Goal: Transaction & Acquisition: Purchase product/service

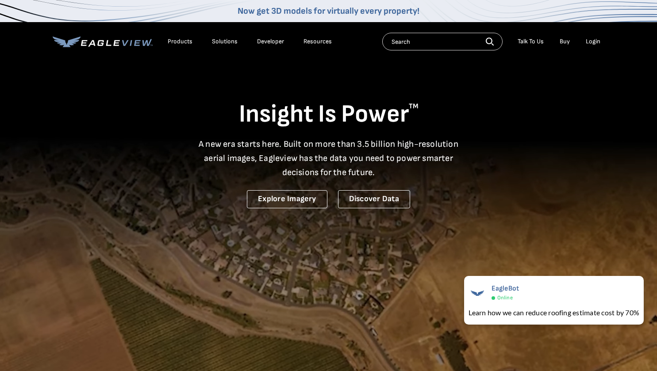
click at [597, 42] on div "Login" at bounding box center [593, 42] width 15 height 8
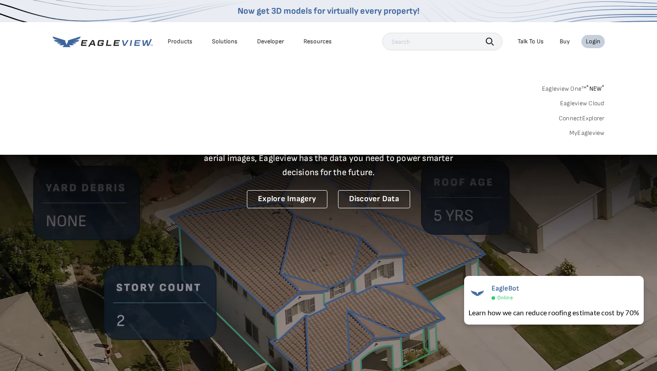
click at [594, 45] on div "Login" at bounding box center [593, 42] width 15 height 8
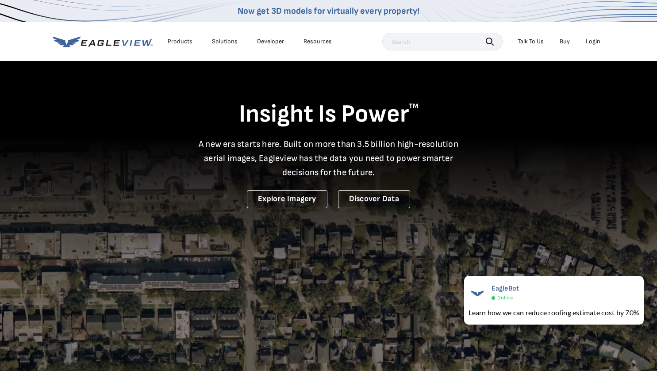
click at [595, 39] on div "Login" at bounding box center [593, 42] width 15 height 8
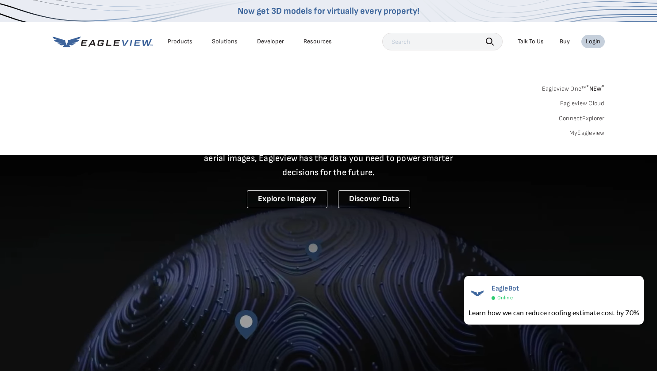
click at [586, 135] on link "MyEagleview" at bounding box center [587, 133] width 35 height 8
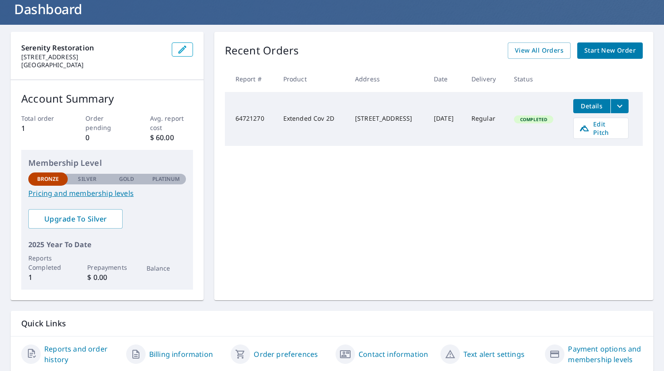
scroll to position [87, 0]
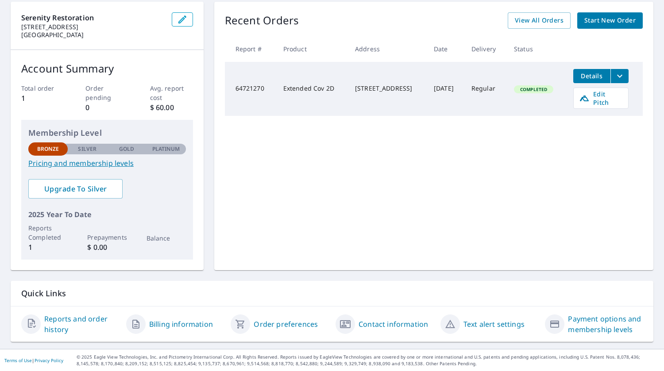
click at [608, 21] on span "Start New Order" at bounding box center [609, 20] width 51 height 11
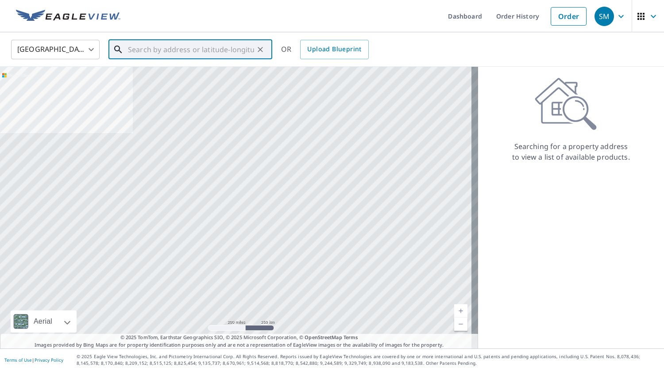
click at [165, 54] on input "text" at bounding box center [191, 49] width 126 height 25
type input "1"
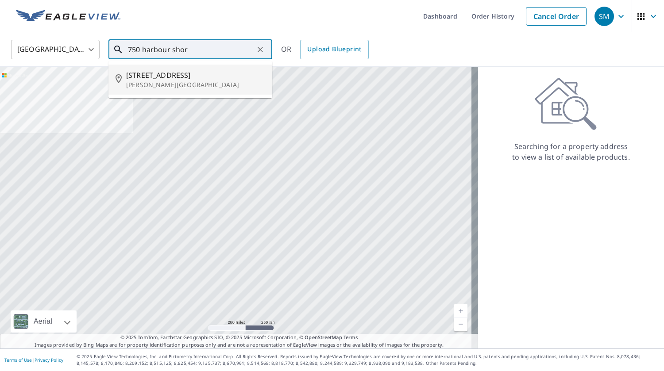
click at [165, 73] on span "750 Harbour Shores Dr" at bounding box center [195, 75] width 139 height 11
type input "750 Harbour Shores Dr Jackson, GA 30233"
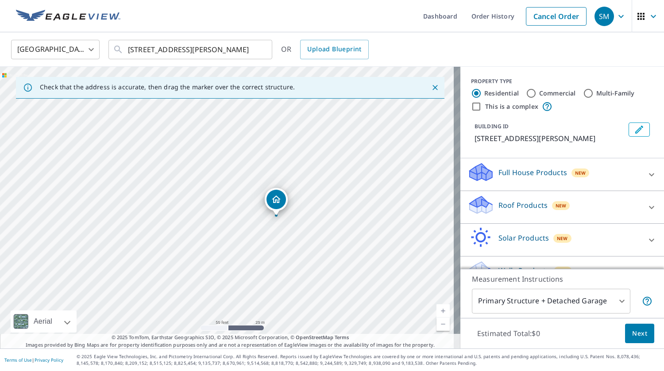
click at [259, 272] on div "750 Harbour Shores Dr Jackson, GA 30233" at bounding box center [230, 208] width 460 height 282
drag, startPoint x: 277, startPoint y: 205, endPoint x: 257, endPoint y: 259, distance: 57.6
drag, startPoint x: 225, startPoint y: 192, endPoint x: 237, endPoint y: 137, distance: 56.2
click at [471, 106] on input "This is a complex" at bounding box center [476, 106] width 11 height 11
checkbox input "true"
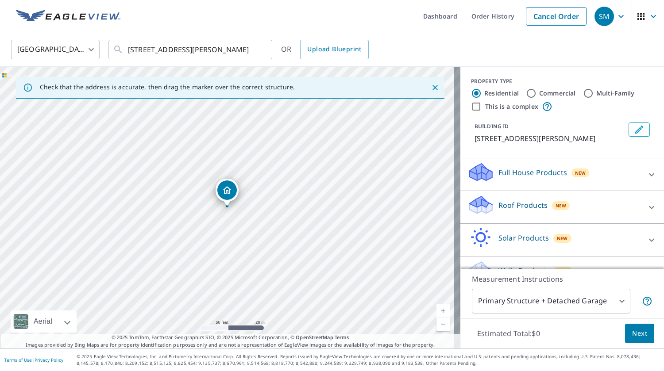
radio input "false"
radio input "true"
type input "4"
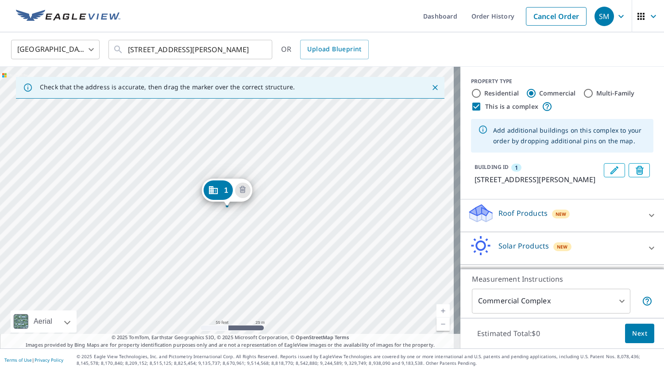
click at [212, 191] on icon "Dropped pin, building 1, Commercial property, 750 Harbour Shores Dr Jackson, GA…" at bounding box center [212, 190] width 9 height 8
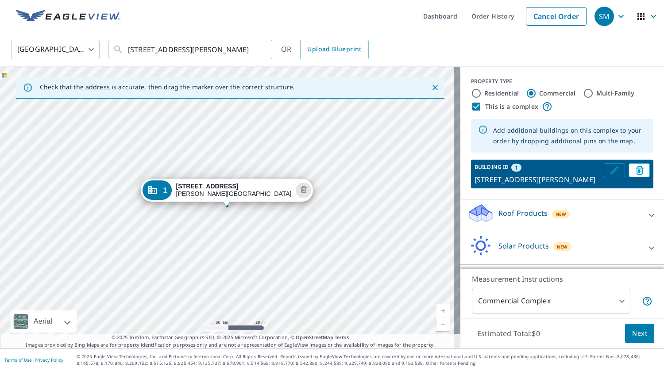
click at [610, 170] on icon "Edit building 1" at bounding box center [614, 170] width 8 height 8
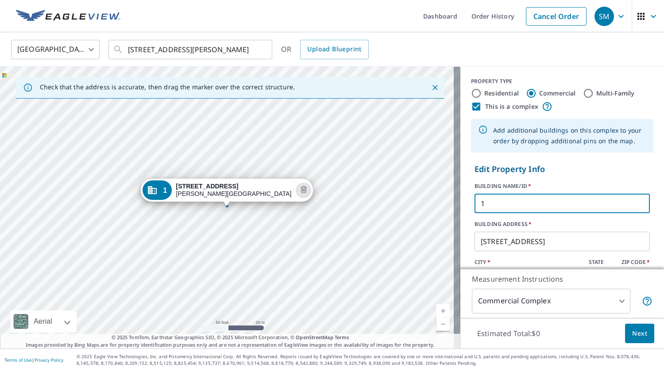
drag, startPoint x: 471, startPoint y: 202, endPoint x: 491, endPoint y: 202, distance: 19.9
click at [494, 205] on input "1" at bounding box center [562, 203] width 175 height 25
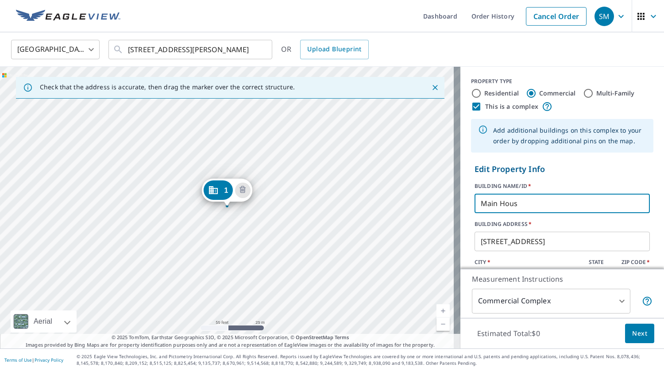
type input "Main House"
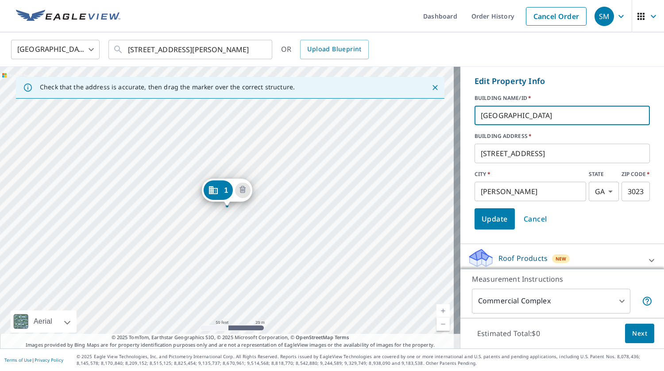
scroll to position [133, 0]
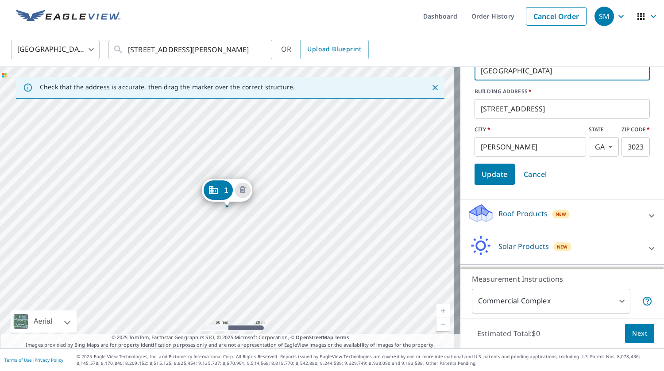
click at [488, 178] on span "Update" at bounding box center [495, 174] width 26 height 12
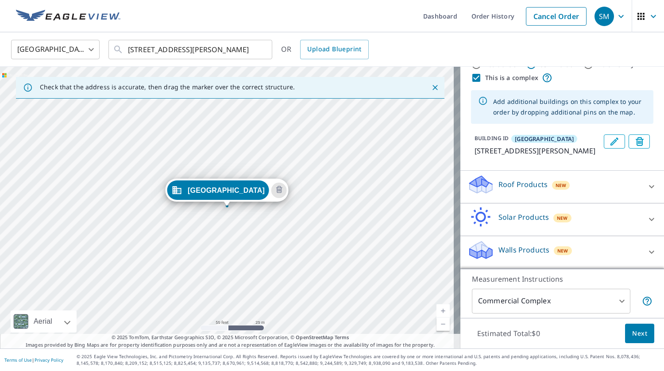
scroll to position [40, 0]
click at [211, 262] on div "Main House 750 Harbour Shores Dr Jackson, GA 30233" at bounding box center [230, 208] width 460 height 282
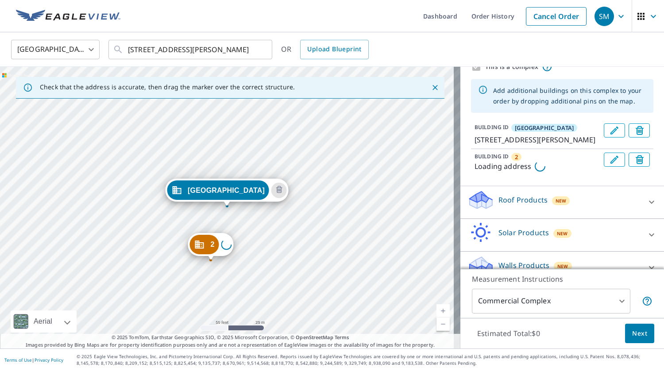
scroll to position [80, 0]
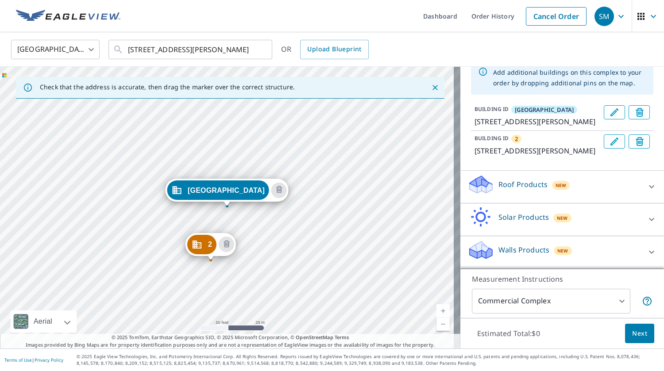
click at [207, 246] on div "2" at bounding box center [201, 244] width 29 height 19
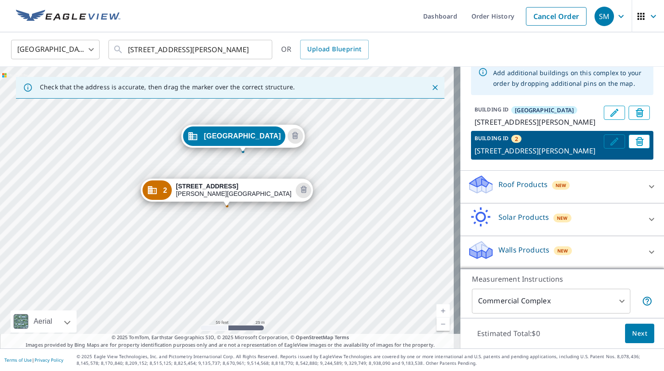
click at [609, 136] on icon "Edit building 2" at bounding box center [614, 141] width 11 height 11
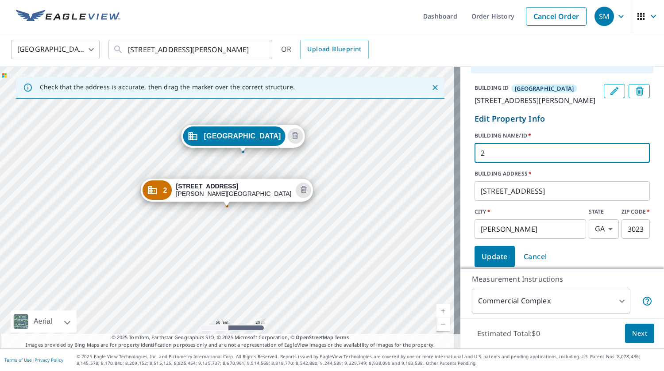
click at [485, 162] on input "2" at bounding box center [562, 153] width 175 height 25
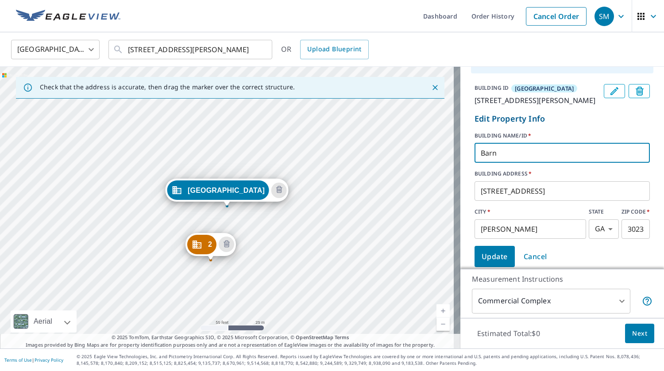
scroll to position [201, 0]
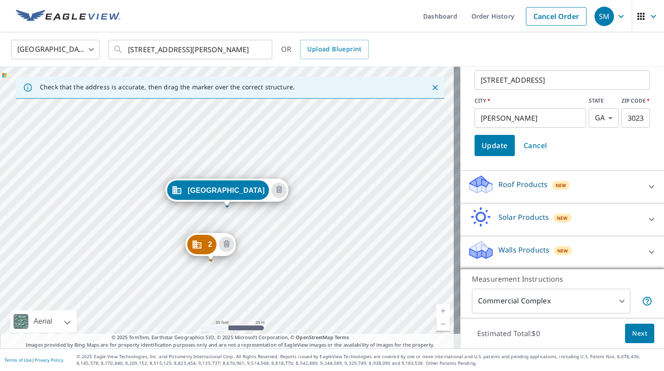
type input "Barn"
click at [494, 146] on span "Update" at bounding box center [495, 145] width 26 height 12
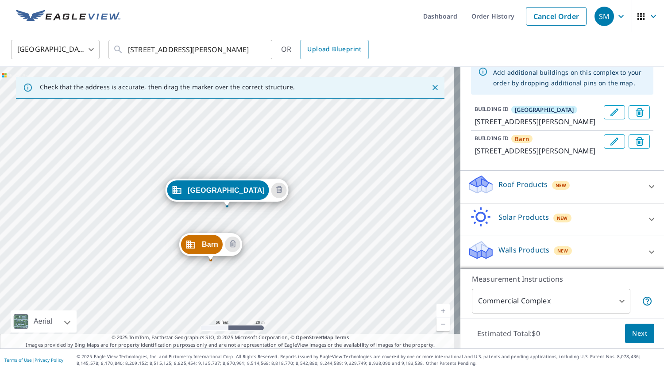
scroll to position [80, 0]
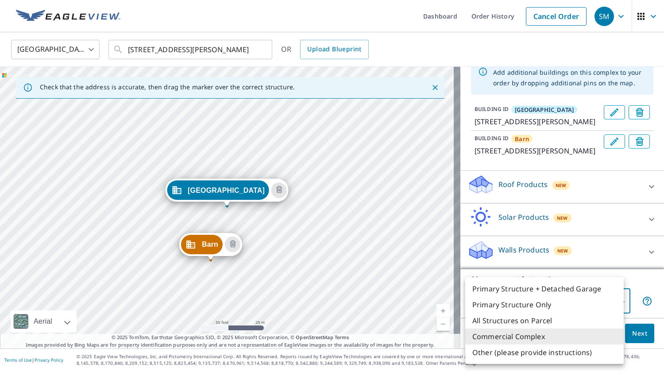
click at [616, 298] on body "SM SM Dashboard Order History Cancel Order SM United States US ​ 750 Harbour Sh…" at bounding box center [332, 185] width 664 height 371
click at [595, 289] on li "Primary Structure + Detached Garage" at bounding box center [544, 289] width 158 height 16
type input "1"
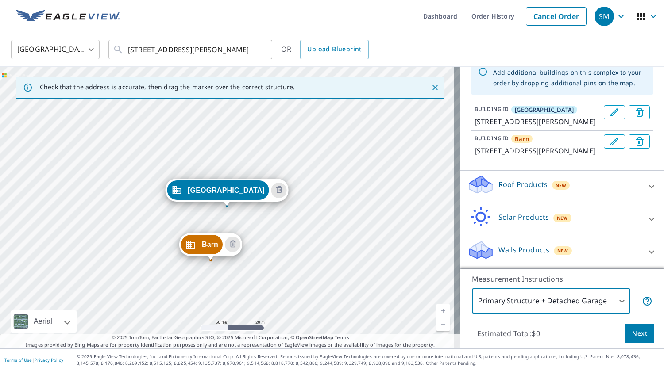
click at [616, 298] on body "SM SM Dashboard Order History Cancel Order SM United States US ​ 750 Harbour Sh…" at bounding box center [332, 185] width 664 height 371
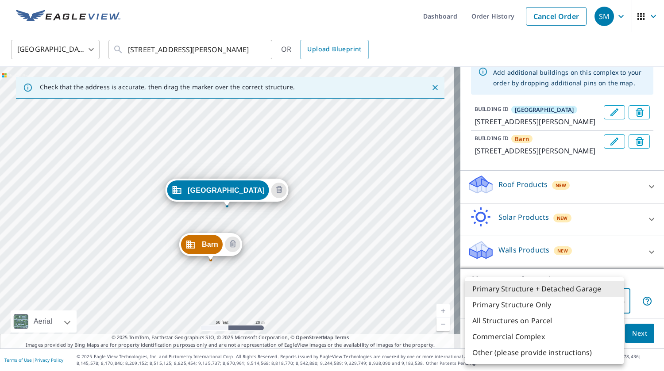
click at [579, 290] on li "Primary Structure + Detached Garage" at bounding box center [544, 289] width 158 height 16
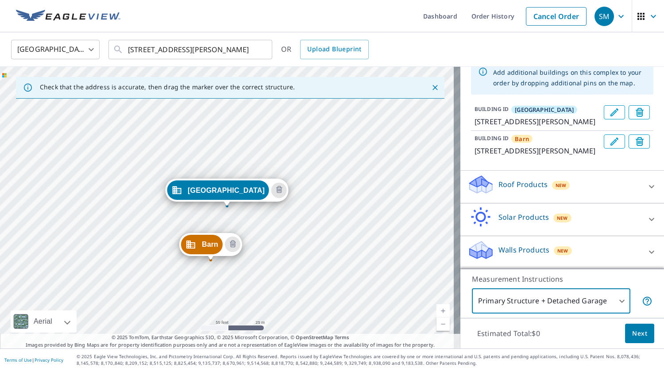
click at [646, 183] on icon at bounding box center [651, 186] width 11 height 11
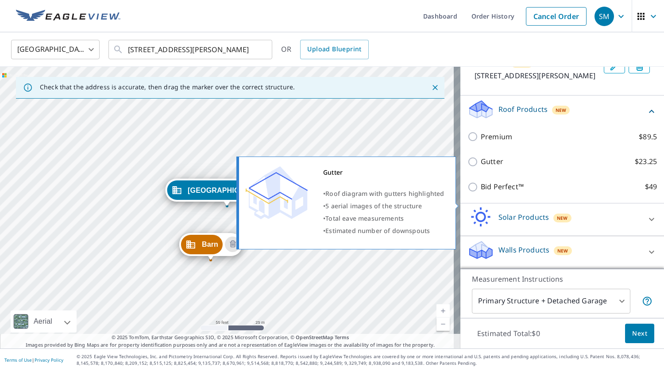
scroll to position [155, 0]
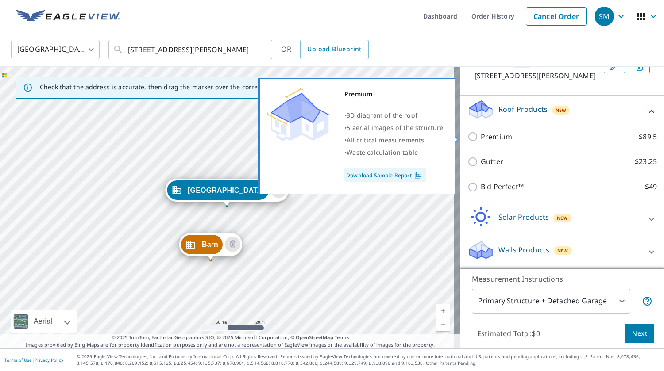
click at [467, 138] on input "Premium $89.5" at bounding box center [473, 136] width 13 height 11
checkbox input "true"
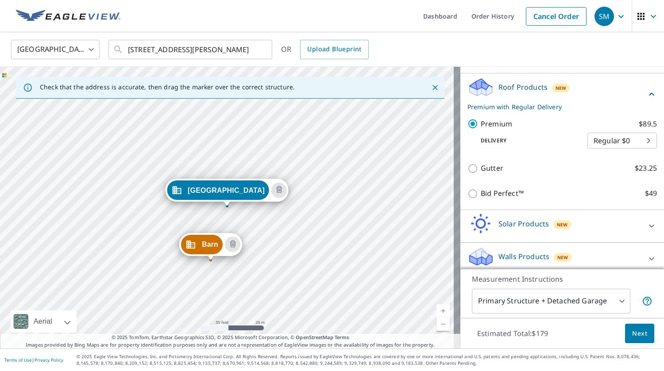
click at [637, 164] on body "SM SM Dashboard Order History Cancel Order SM United States US ​ 750 Harbour Sh…" at bounding box center [332, 185] width 664 height 371
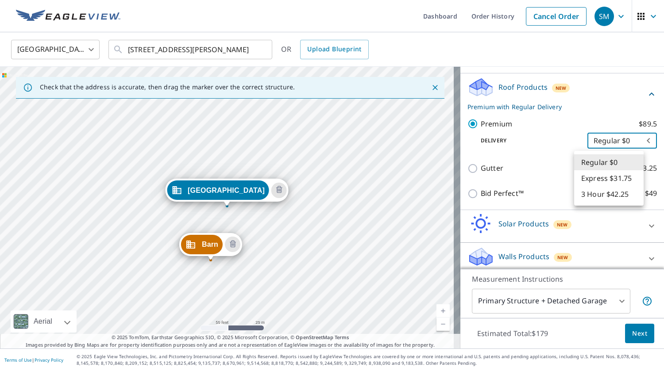
click at [637, 163] on li "Regular $0" at bounding box center [608, 162] width 69 height 16
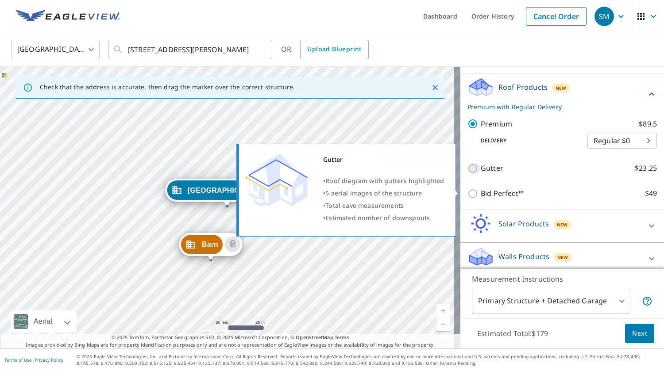
click at [467, 174] on input "Gutter $23.25" at bounding box center [473, 168] width 13 height 11
checkbox input "true"
type input "2"
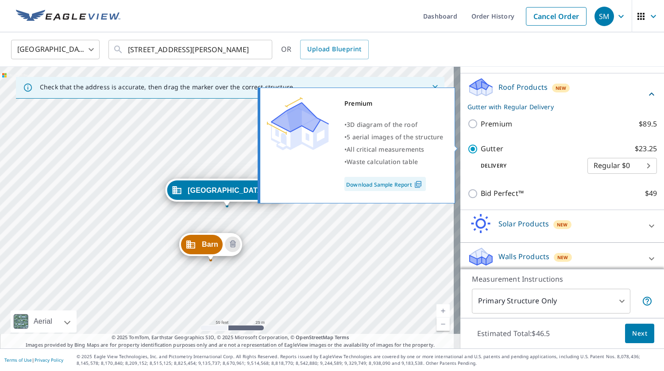
click at [404, 185] on link "Download Sample Report" at bounding box center [384, 184] width 81 height 14
click at [491, 130] on p "Premium" at bounding box center [496, 124] width 31 height 11
click at [481, 129] on input "Premium $89.5" at bounding box center [473, 124] width 13 height 11
checkbox input "true"
checkbox input "false"
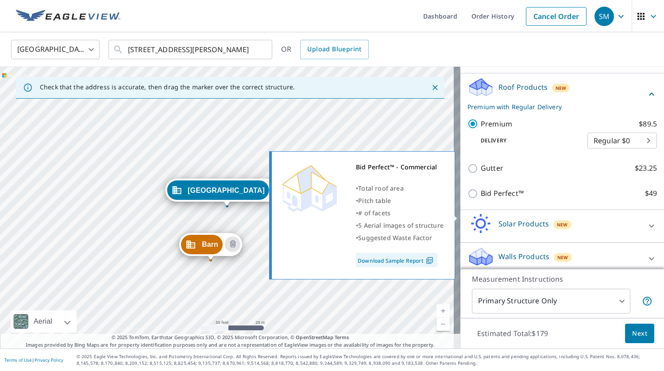
click at [494, 199] on p "Bid Perfect™" at bounding box center [502, 193] width 43 height 11
click at [481, 199] on input "Bid Perfect™ $49" at bounding box center [473, 194] width 13 height 11
checkbox input "true"
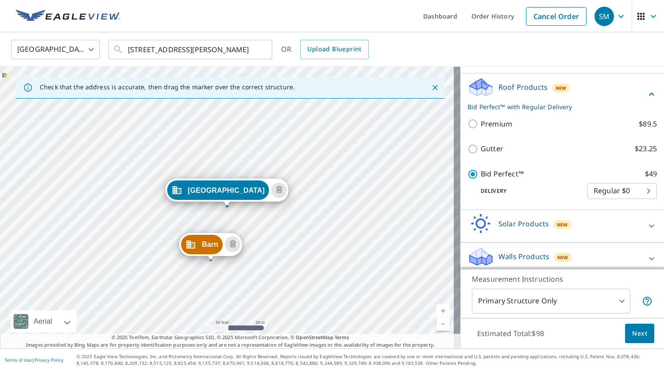
click at [404, 225] on link "Download Sample Report" at bounding box center [411, 221] width 61 height 8
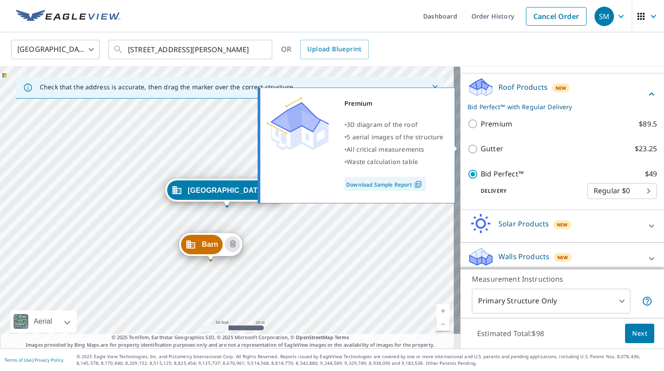
click at [486, 130] on p "Premium" at bounding box center [496, 124] width 31 height 11
click at [481, 129] on input "Premium $89.5" at bounding box center [473, 124] width 13 height 11
checkbox input "true"
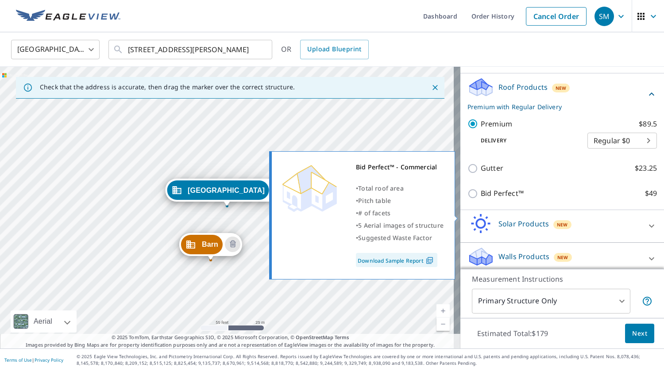
click at [495, 199] on p "Bid Perfect™" at bounding box center [502, 193] width 43 height 11
click at [481, 199] on input "Bid Perfect™ $49" at bounding box center [473, 194] width 13 height 11
checkbox input "true"
checkbox input "false"
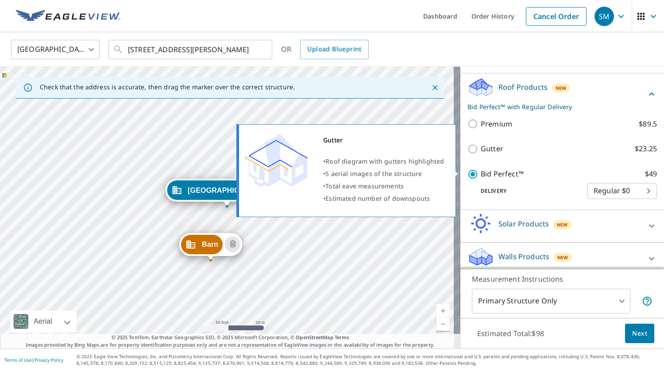
click at [467, 154] on input "Gutter $23.25" at bounding box center [473, 149] width 13 height 11
checkbox input "true"
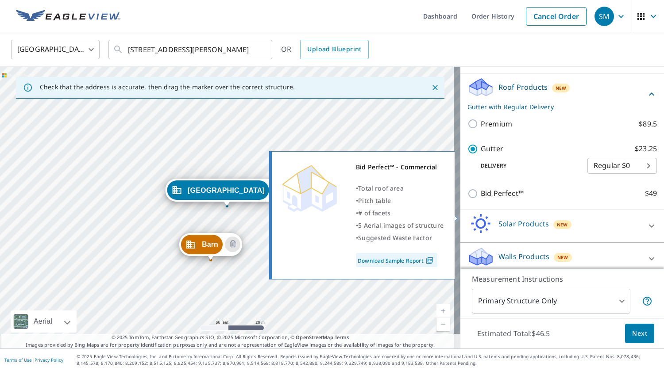
click at [467, 199] on input "Bid Perfect™ $49" at bounding box center [473, 194] width 13 height 11
checkbox input "true"
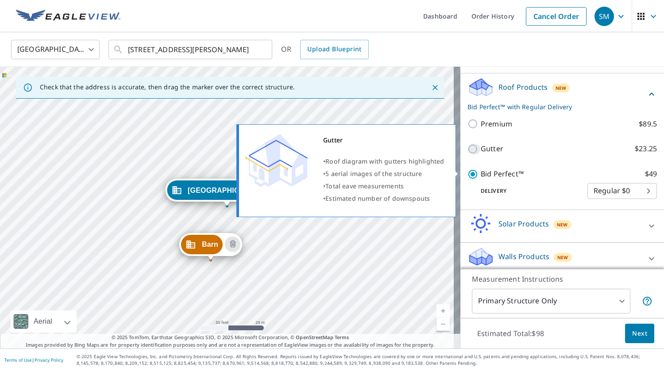
click at [467, 154] on input "Gutter $23.25" at bounding box center [473, 149] width 13 height 11
checkbox input "true"
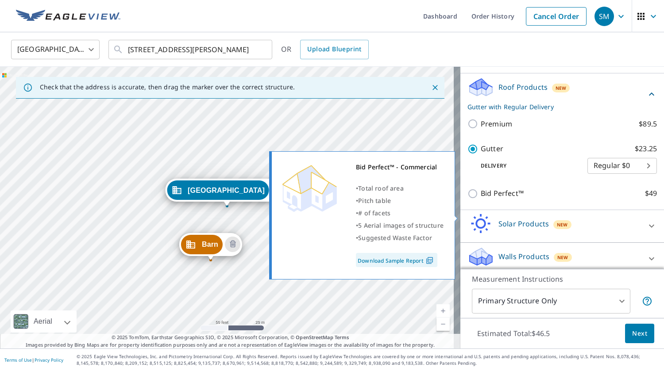
click at [467, 199] on input "Bid Perfect™ $49" at bounding box center [473, 194] width 13 height 11
checkbox input "true"
checkbox input "false"
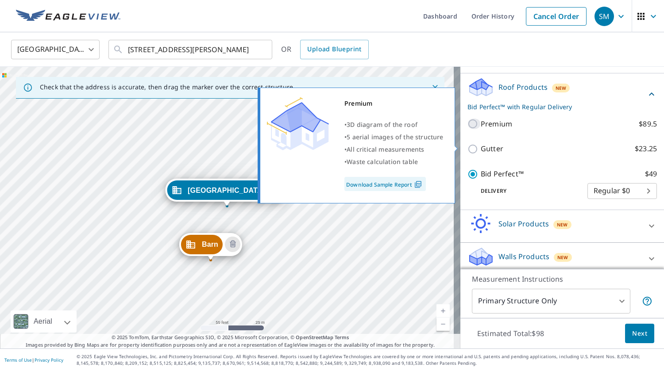
click at [467, 129] on input "Premium $89.5" at bounding box center [473, 124] width 13 height 11
checkbox input "true"
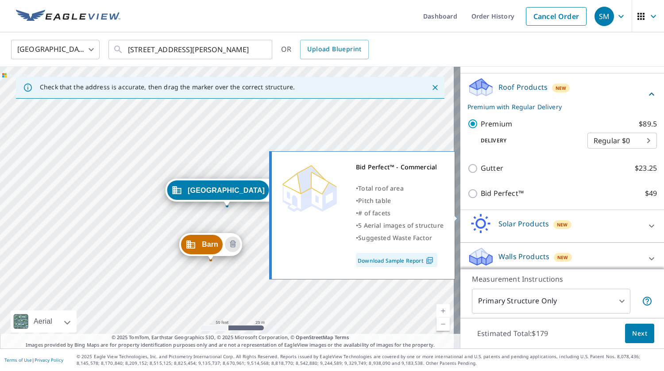
click at [467, 199] on input "Bid Perfect™ $49" at bounding box center [473, 194] width 13 height 11
checkbox input "true"
checkbox input "false"
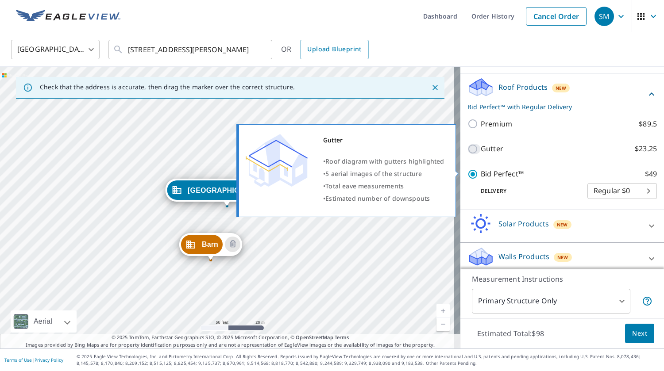
click at [468, 154] on input "Gutter $23.25" at bounding box center [473, 149] width 13 height 11
checkbox input "true"
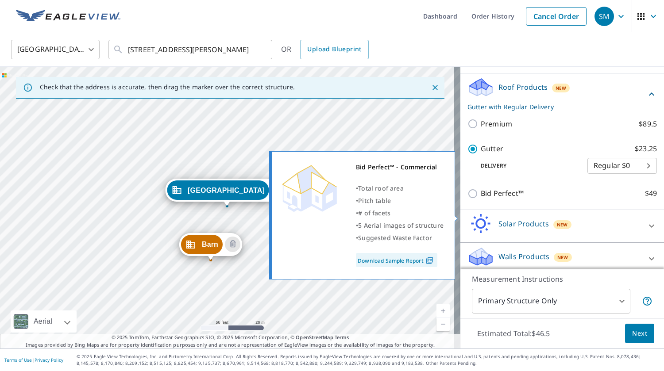
click at [467, 199] on input "Bid Perfect™ $49" at bounding box center [473, 194] width 13 height 11
checkbox input "true"
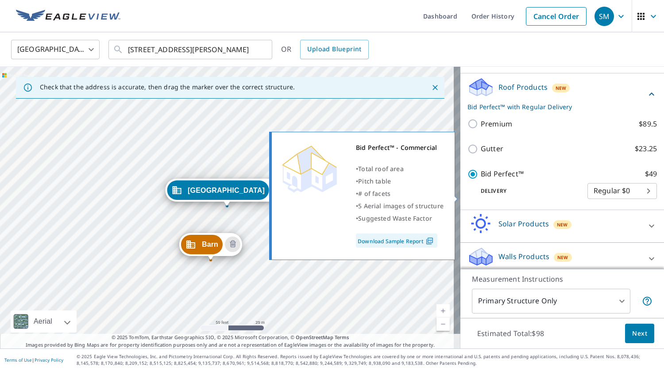
checkbox input "false"
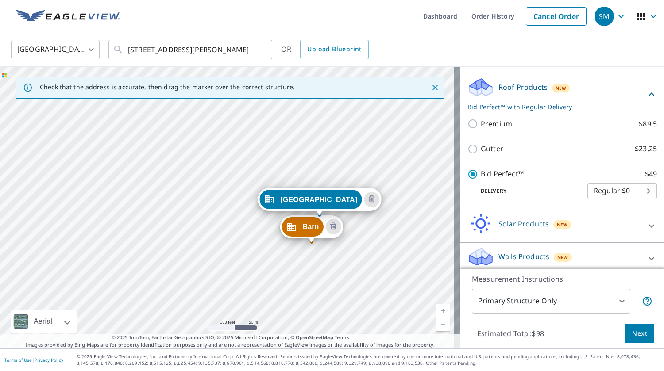
click at [614, 302] on body "SM SM Dashboard Order History Cancel Order SM United States US ​ 750 Harbour Sh…" at bounding box center [332, 185] width 664 height 371
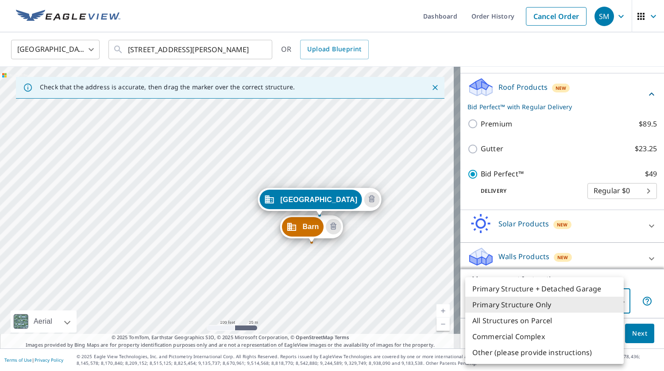
click at [567, 319] on li "All Structures on Parcel" at bounding box center [544, 321] width 158 height 16
type input "3"
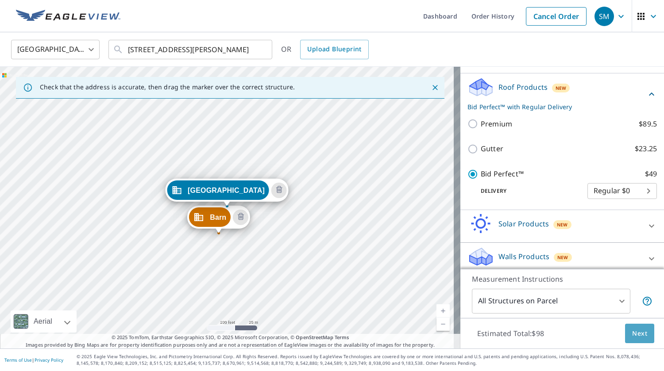
click at [633, 333] on span "Next" at bounding box center [639, 333] width 15 height 11
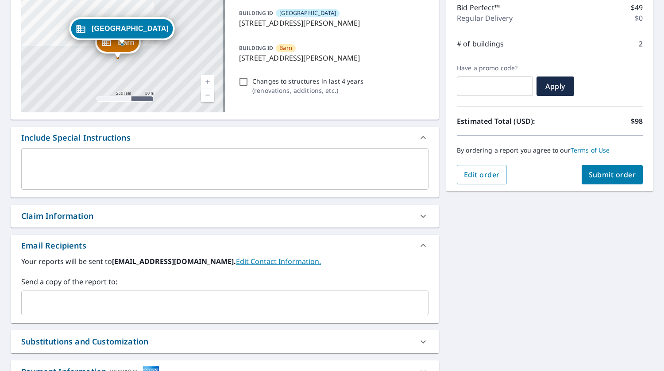
scroll to position [133, 0]
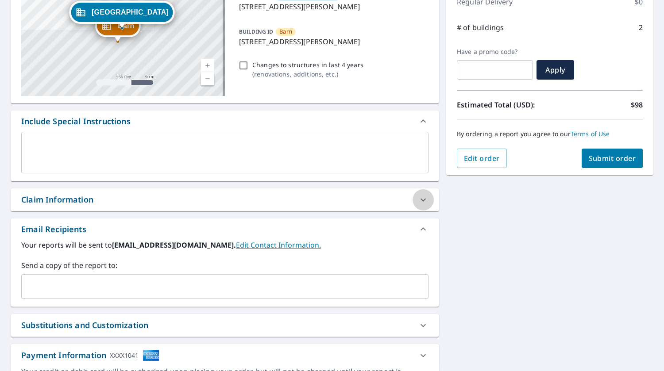
click at [418, 201] on icon at bounding box center [423, 200] width 11 height 11
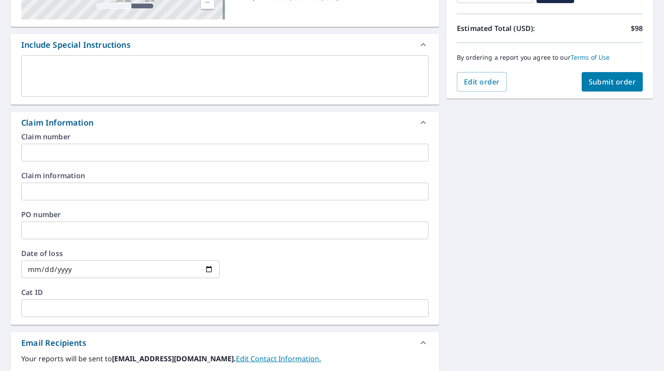
scroll to position [221, 0]
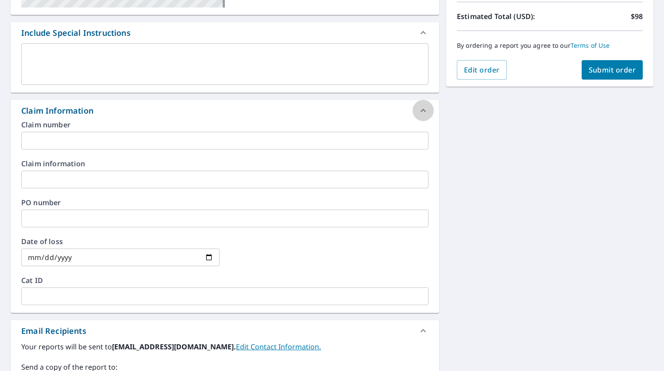
click at [418, 112] on icon at bounding box center [423, 110] width 11 height 11
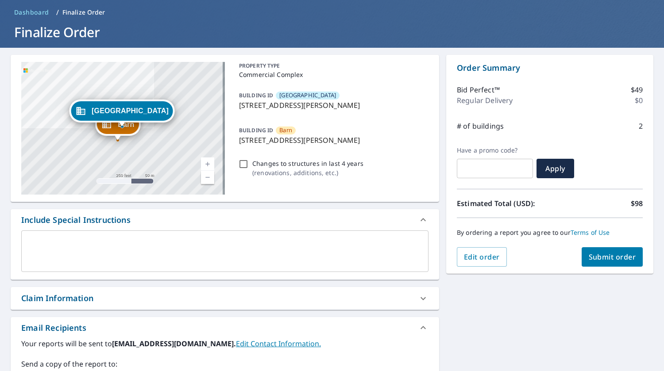
scroll to position [44, 0]
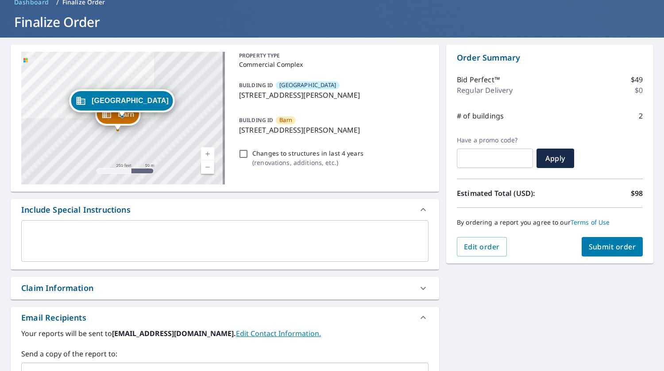
click at [608, 246] on span "Submit order" at bounding box center [612, 247] width 47 height 10
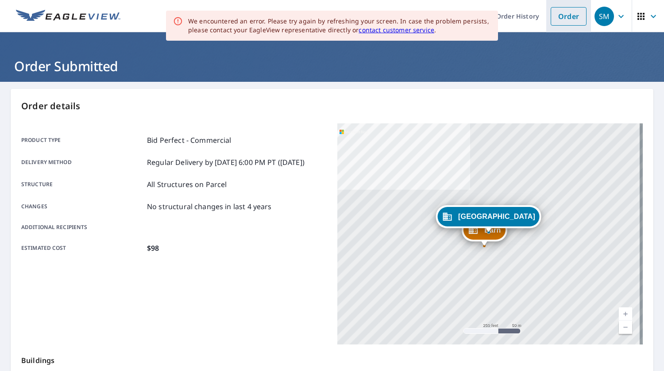
click at [568, 14] on link "Order" at bounding box center [569, 16] width 36 height 19
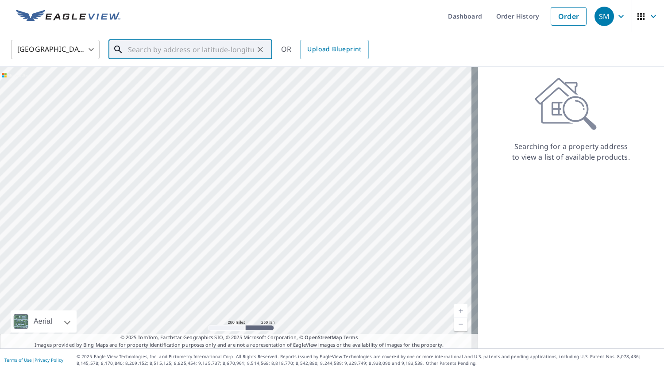
click at [173, 48] on input "text" at bounding box center [191, 49] width 126 height 25
click at [185, 50] on input "text" at bounding box center [191, 49] width 126 height 25
click at [149, 49] on input "text" at bounding box center [191, 49] width 126 height 25
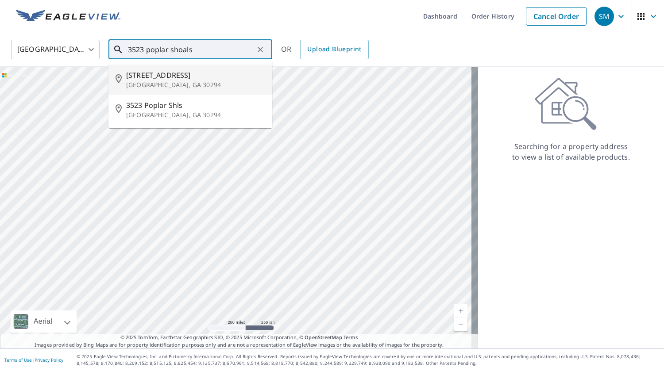
click at [180, 84] on p "Ellenwood, GA 30294" at bounding box center [195, 85] width 139 height 9
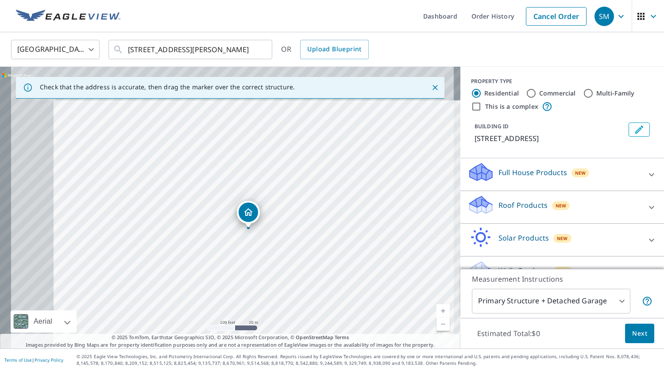
drag, startPoint x: 220, startPoint y: 150, endPoint x: 284, endPoint y: 182, distance: 71.1
click at [284, 185] on div "3523 Poplar Shoals Ln Ellenwood, GA 30294" at bounding box center [230, 208] width 460 height 282
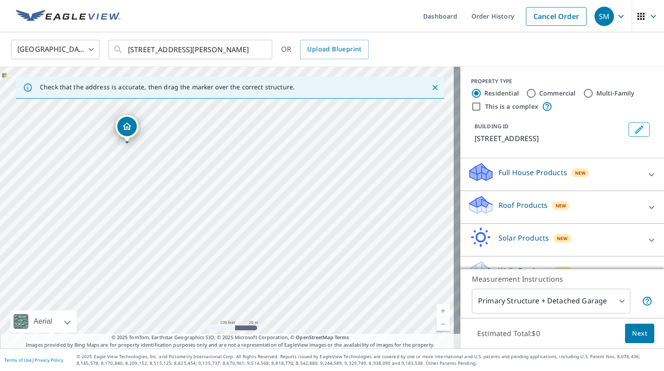
drag, startPoint x: 255, startPoint y: 212, endPoint x: 126, endPoint y: 125, distance: 156.2
click at [201, 48] on input "3523 Poplar Shoals Ln Ellenwood, GA 30294" at bounding box center [191, 49] width 126 height 25
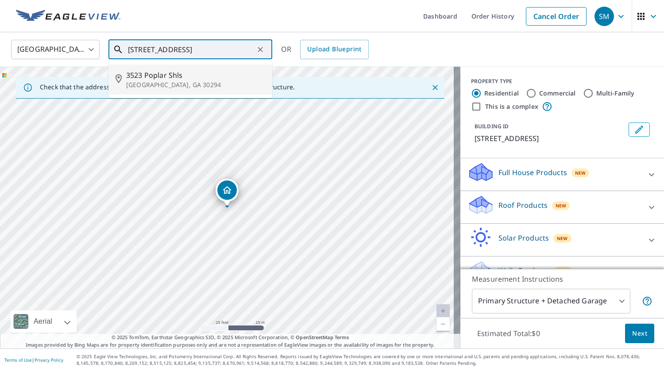
click at [258, 196] on div "3523 Poplar Shls Ellenwood, GA 30294" at bounding box center [230, 208] width 460 height 282
click at [170, 77] on span "3523 Poplar Shls" at bounding box center [195, 75] width 139 height 11
type input "3523 Poplar Shls Ellenwood, GA 30294"
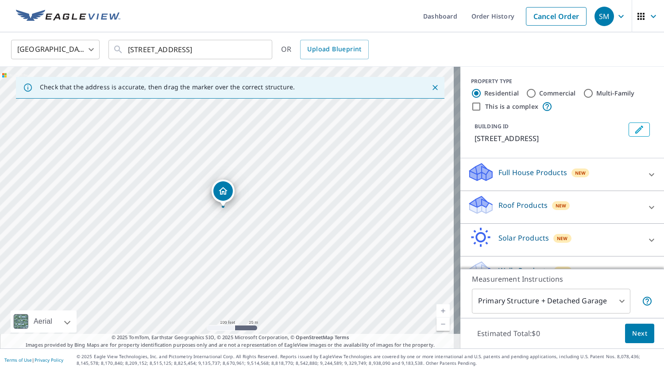
click at [646, 173] on icon at bounding box center [651, 175] width 11 height 11
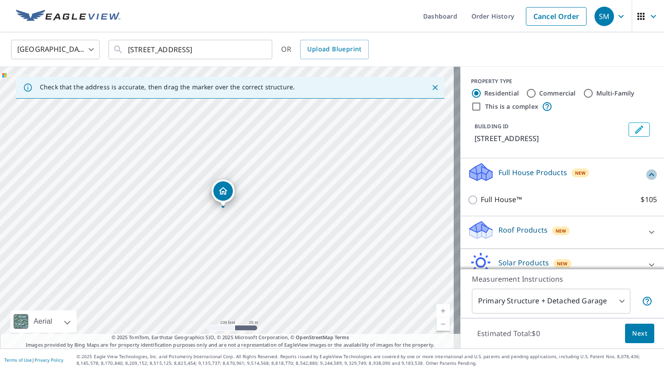
click at [646, 173] on icon at bounding box center [651, 175] width 11 height 11
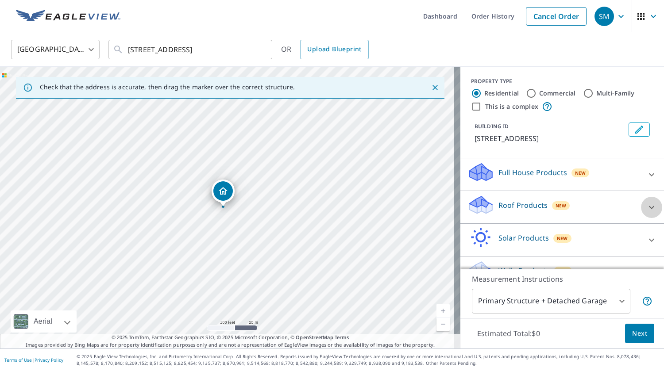
click at [646, 206] on icon at bounding box center [651, 207] width 11 height 11
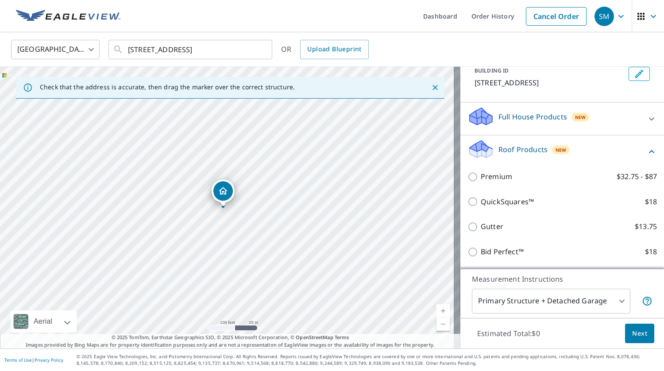
scroll to position [89, 0]
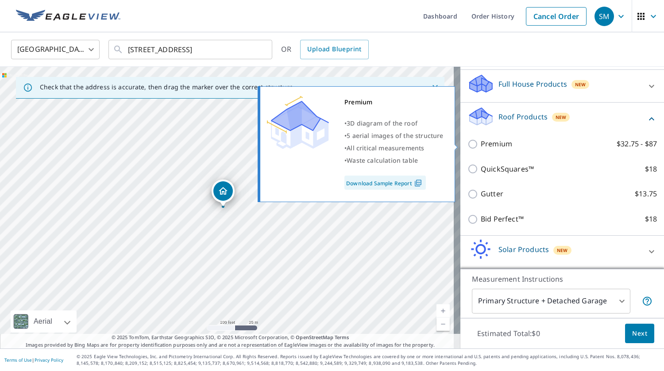
click at [467, 144] on input "Premium $32.75 - $87" at bounding box center [473, 144] width 13 height 11
checkbox input "true"
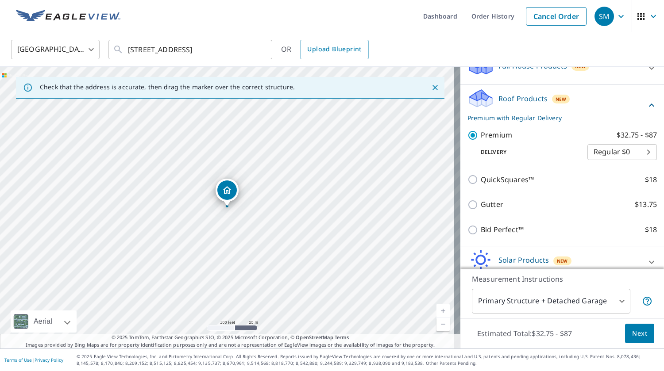
scroll to position [151, 0]
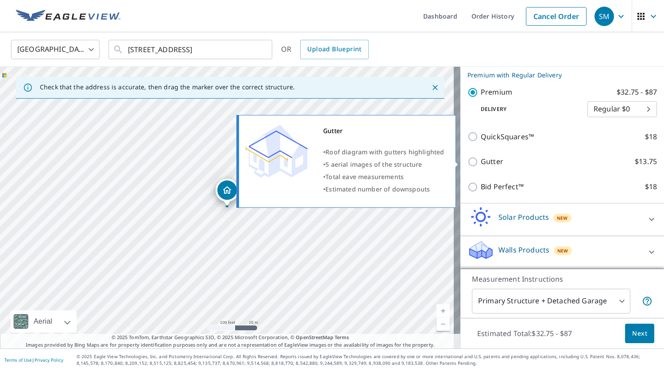
click at [467, 162] on input "Gutter $13.75" at bounding box center [473, 162] width 13 height 11
checkbox input "true"
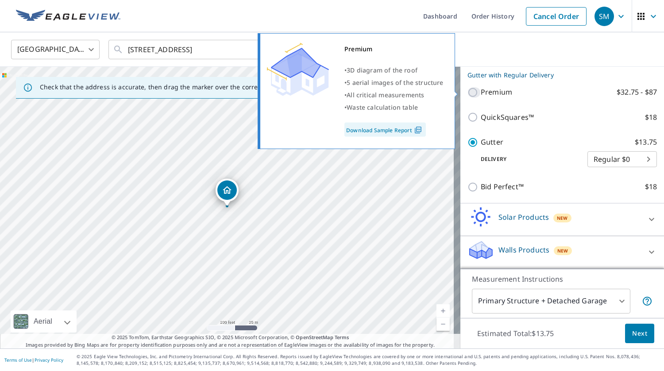
click at [467, 90] on input "Premium $32.75 - $87" at bounding box center [473, 92] width 13 height 11
checkbox input "true"
checkbox input "false"
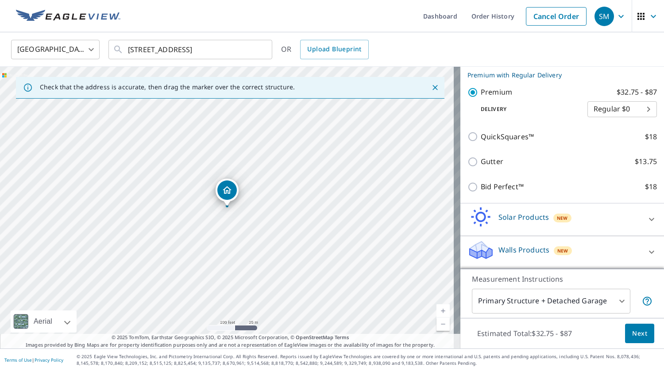
click at [616, 302] on body "SM SM Dashboard Order History Cancel Order SM United States US ​ 3523 Poplar Sh…" at bounding box center [332, 185] width 664 height 371
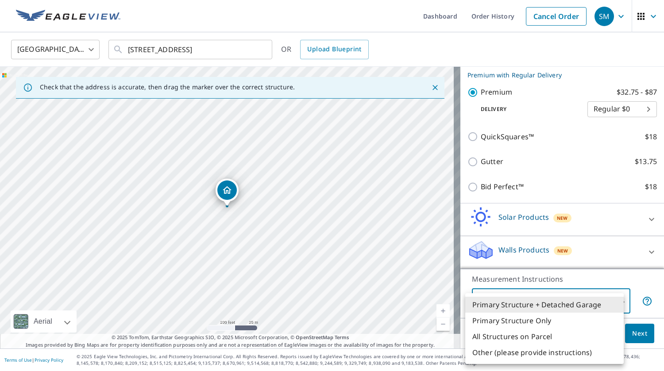
click at [547, 321] on li "Primary Structure Only" at bounding box center [544, 321] width 158 height 16
type input "2"
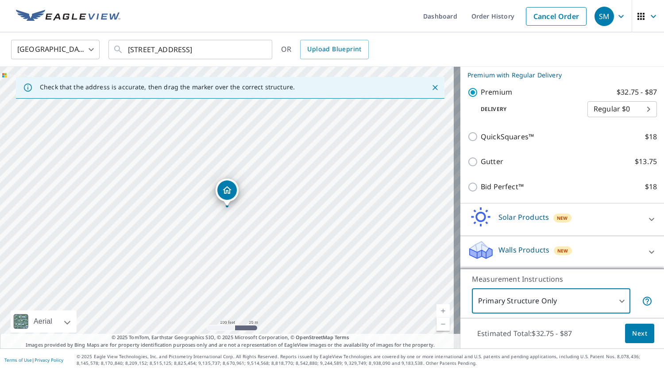
click at [632, 335] on span "Next" at bounding box center [639, 333] width 15 height 11
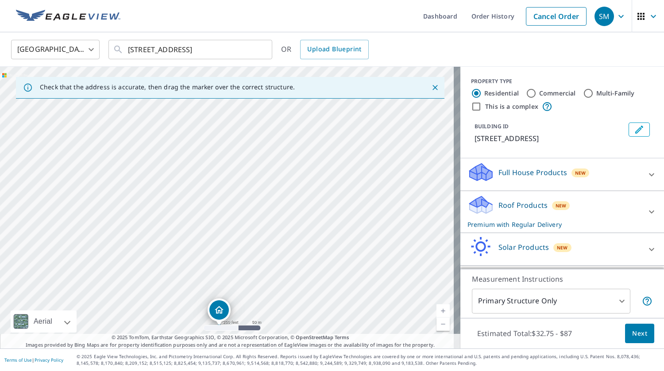
scroll to position [30, 0]
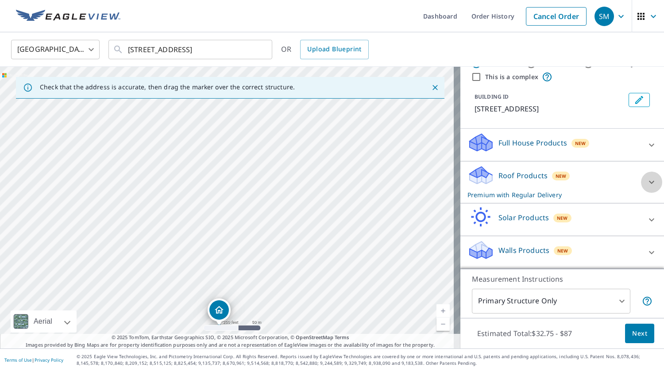
click at [646, 180] on icon at bounding box center [651, 182] width 11 height 11
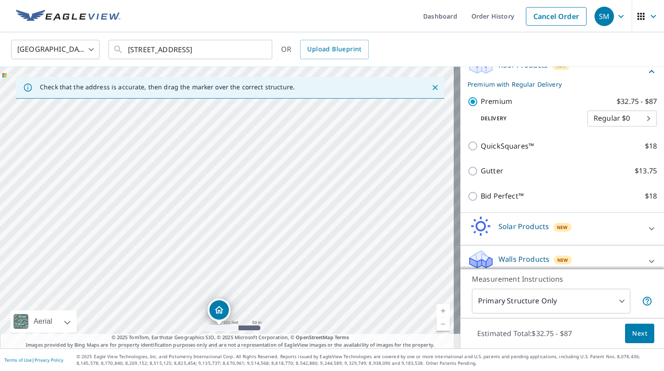
scroll to position [151, 0]
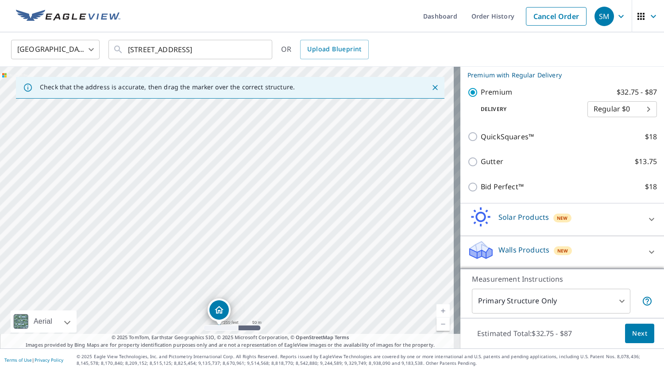
click at [632, 331] on span "Next" at bounding box center [639, 333] width 15 height 11
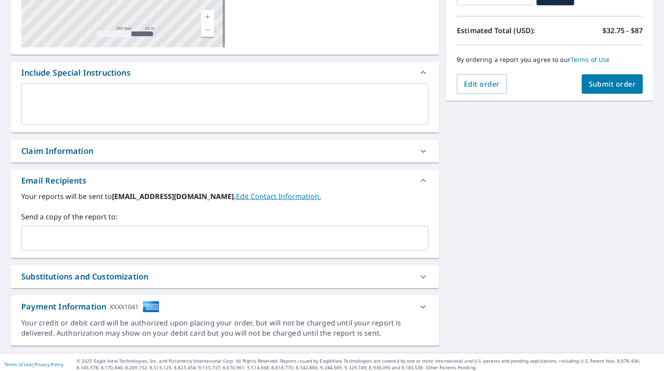
scroll to position [186, 0]
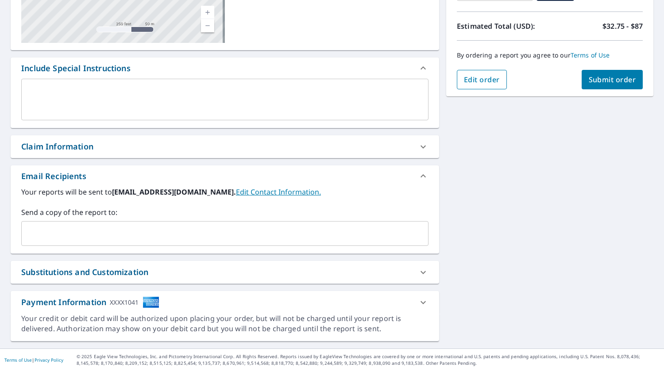
click at [479, 79] on span "Edit order" at bounding box center [482, 80] width 36 height 10
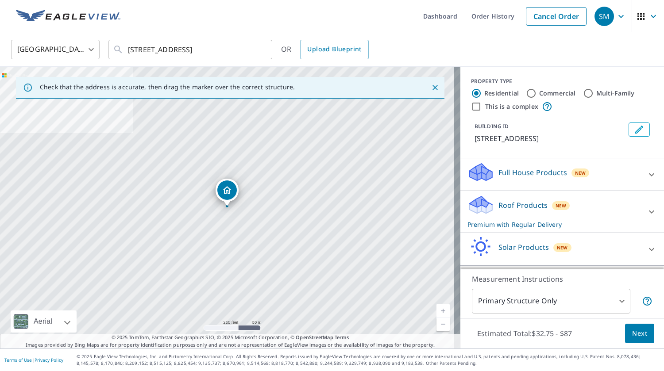
click at [646, 212] on icon at bounding box center [651, 212] width 11 height 11
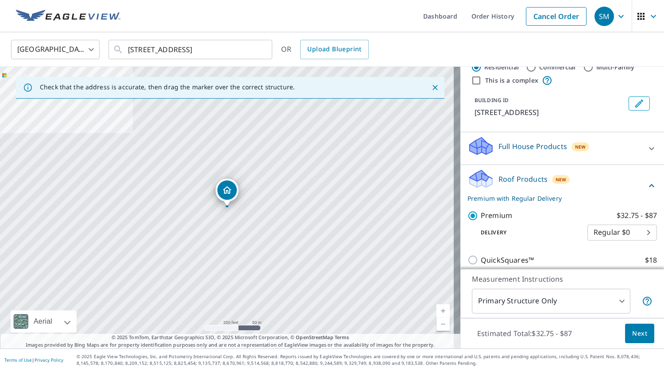
scroll to position [133, 0]
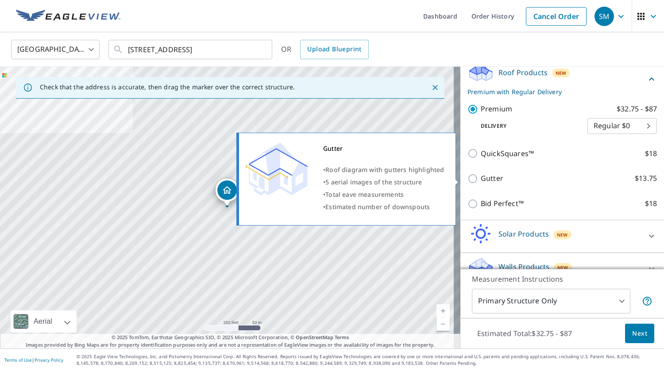
click at [481, 178] on p "Gutter" at bounding box center [492, 178] width 23 height 11
click at [474, 178] on input "Gutter $13.75" at bounding box center [473, 179] width 13 height 11
checkbox input "true"
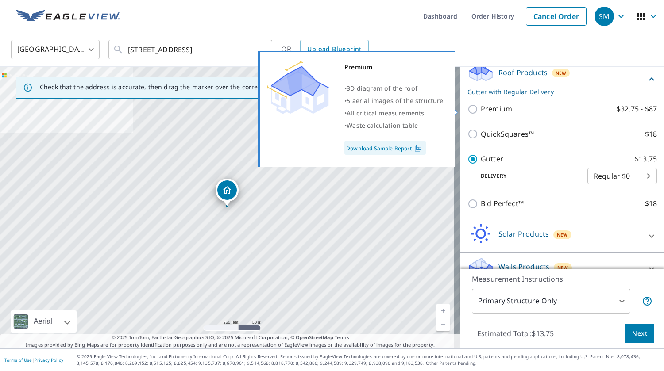
click at [468, 107] on input "Premium $32.75 - $87" at bounding box center [473, 109] width 13 height 11
checkbox input "true"
checkbox input "false"
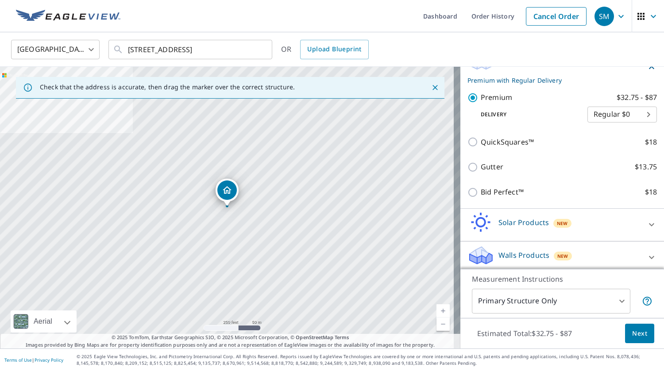
scroll to position [151, 0]
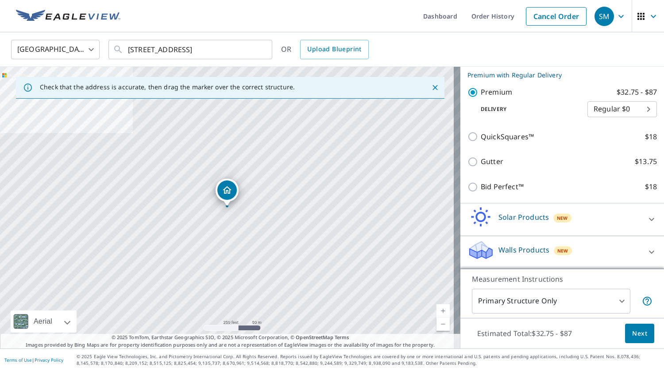
click at [632, 332] on span "Next" at bounding box center [639, 333] width 15 height 11
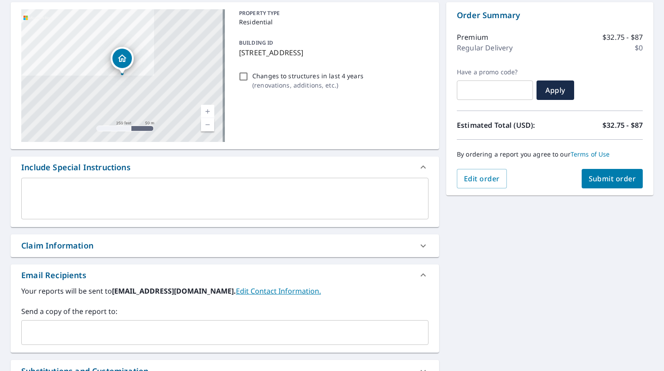
scroll to position [89, 0]
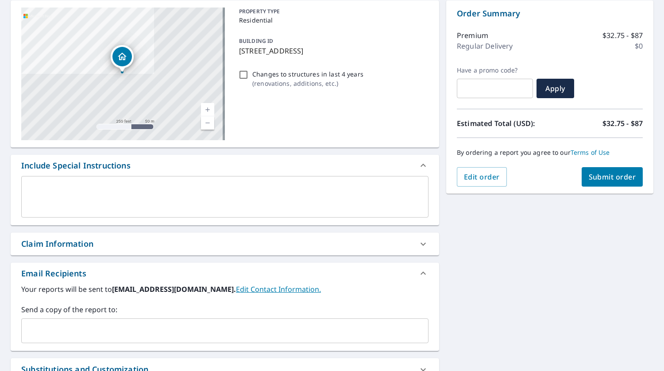
click at [617, 177] on span "Submit order" at bounding box center [612, 177] width 47 height 10
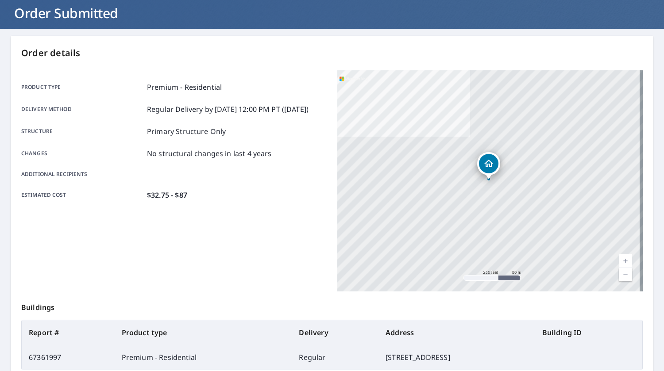
scroll to position [149, 0]
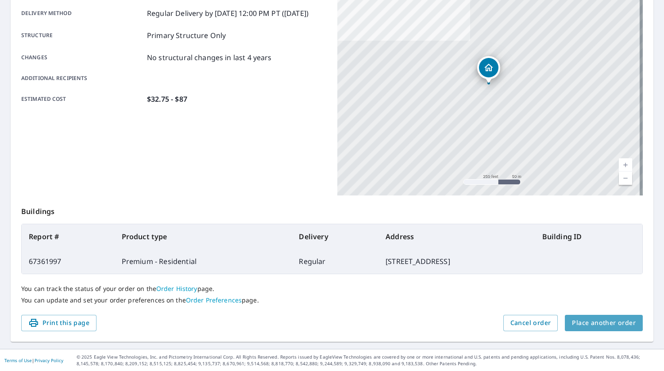
click at [612, 323] on span "Place another order" at bounding box center [604, 323] width 64 height 11
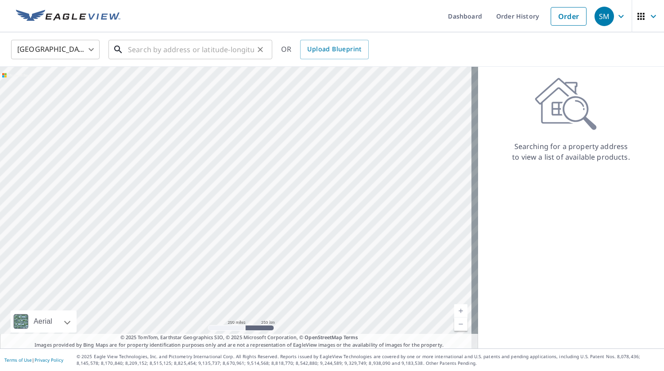
click at [197, 52] on input "text" at bounding box center [191, 49] width 126 height 25
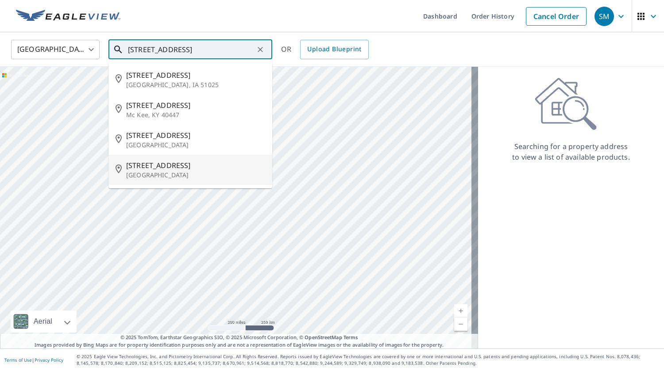
click at [152, 174] on p "Cartersville, GA 30121" at bounding box center [195, 175] width 139 height 9
type input "5737 Highway 20 NE Cartersville, GA 30121"
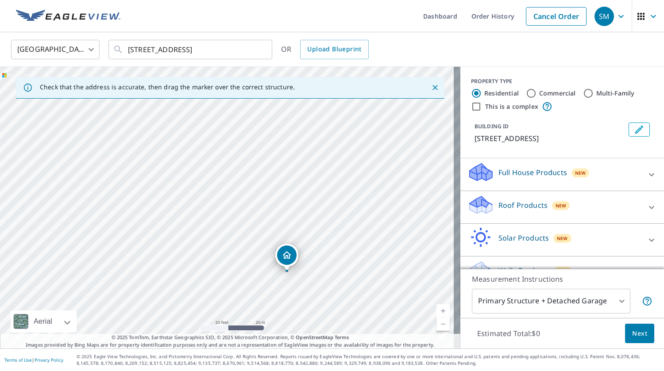
drag, startPoint x: 308, startPoint y: 139, endPoint x: 371, endPoint y: 244, distance: 122.9
click at [371, 244] on div "5737 Highway 20 NE Cartersville, GA 30121" at bounding box center [230, 208] width 460 height 282
drag, startPoint x: 329, startPoint y: 204, endPoint x: 297, endPoint y: 162, distance: 53.0
click at [296, 162] on div "5737 Highway 20 NE Cartersville, GA 30121" at bounding box center [230, 208] width 460 height 282
click at [649, 209] on icon at bounding box center [651, 207] width 5 height 3
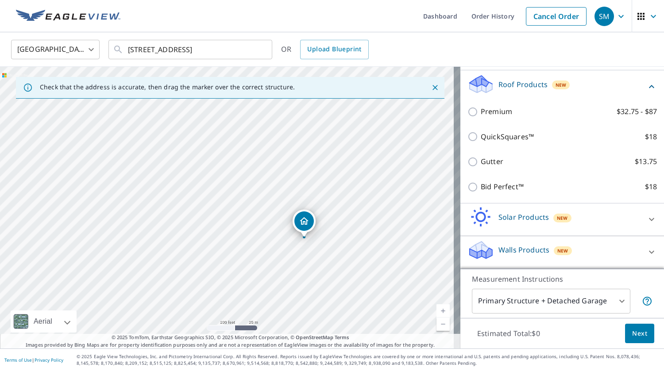
scroll to position [132, 0]
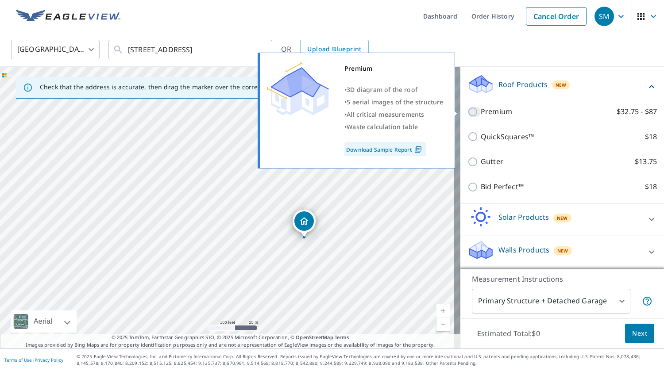
click at [468, 110] on input "Premium $32.75 - $87" at bounding box center [473, 112] width 13 height 11
checkbox input "true"
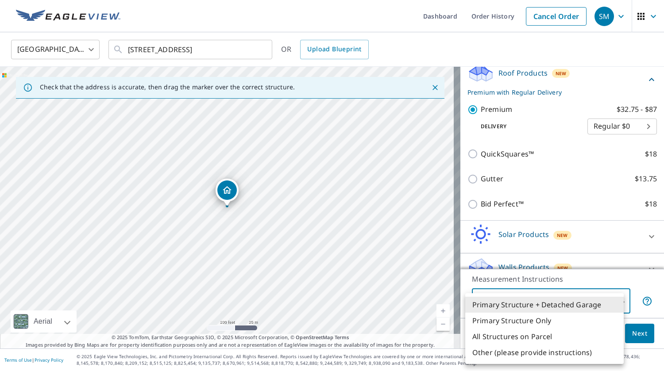
click at [617, 300] on body "SM SM Dashboard Order History Cancel Order SM United States US ​ 5737 Highway 2…" at bounding box center [332, 185] width 664 height 371
click at [578, 317] on li "Primary Structure Only" at bounding box center [544, 321] width 158 height 16
type input "2"
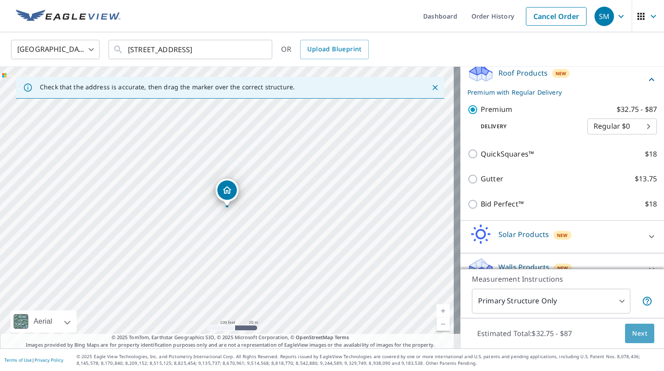
click at [635, 332] on span "Next" at bounding box center [639, 333] width 15 height 11
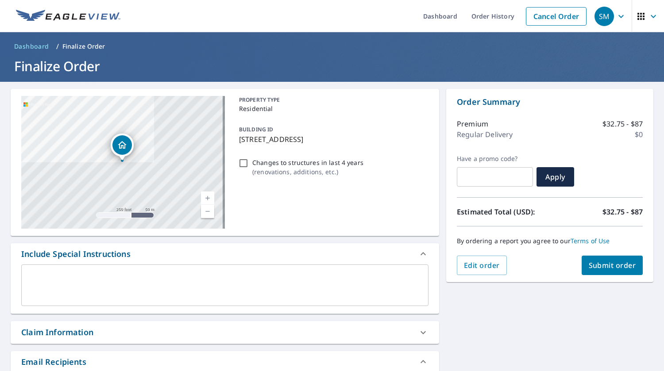
click at [609, 266] on span "Submit order" at bounding box center [612, 266] width 47 height 10
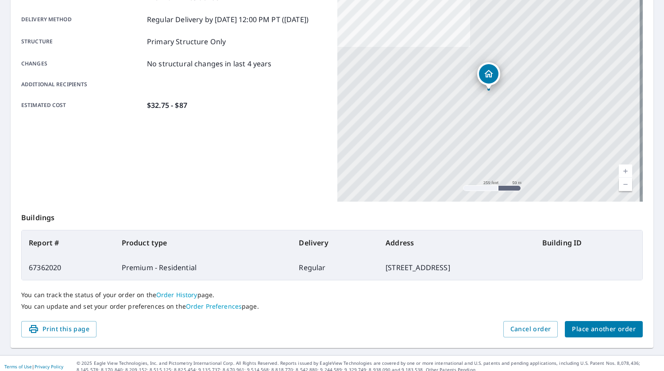
scroll to position [149, 0]
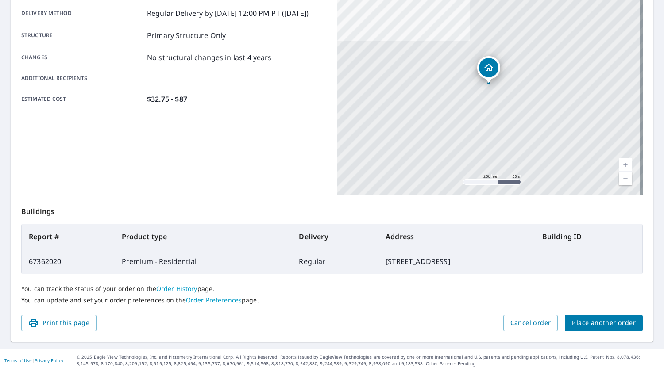
click at [607, 322] on span "Place another order" at bounding box center [604, 323] width 64 height 11
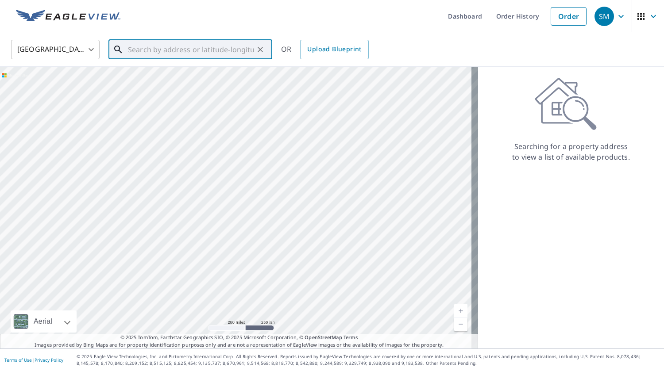
click at [237, 50] on input "text" at bounding box center [191, 49] width 126 height 25
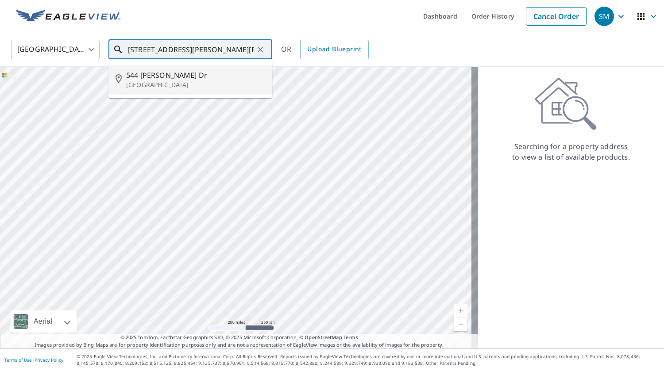
click at [159, 80] on span "544 Taylor Dr" at bounding box center [195, 75] width 139 height 11
type input "544 Taylor Dr Loganville, GA 30052"
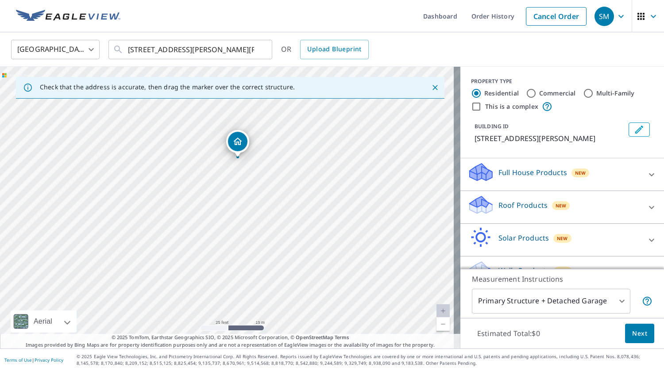
drag, startPoint x: 91, startPoint y: 255, endPoint x: 417, endPoint y: 144, distance: 344.2
click at [417, 144] on div "544 Taylor Dr Loganville, GA 30052" at bounding box center [230, 208] width 460 height 282
drag, startPoint x: 326, startPoint y: 216, endPoint x: 339, endPoint y: 173, distance: 45.8
click at [339, 173] on div "544 Taylor Dr Loganville, GA 30052" at bounding box center [230, 208] width 460 height 282
click at [649, 208] on icon at bounding box center [651, 207] width 5 height 3
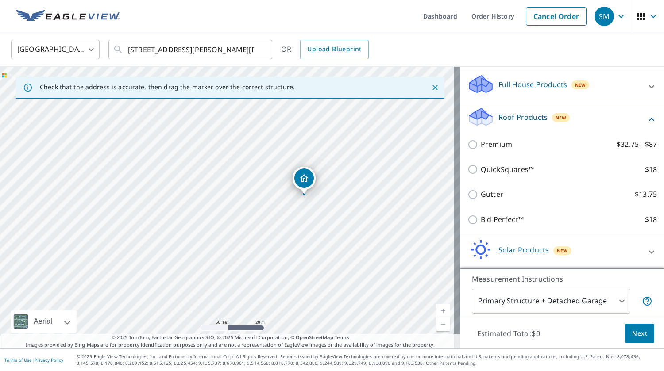
scroll to position [89, 0]
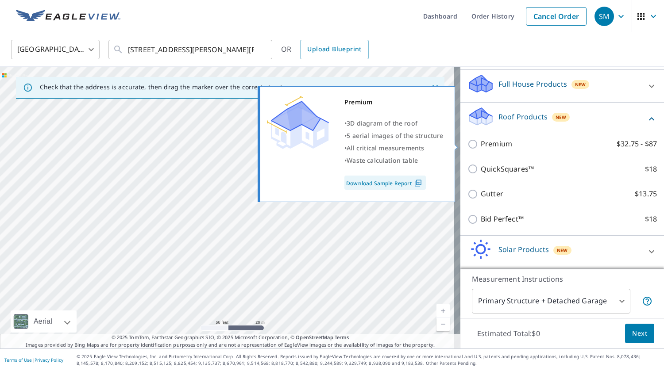
click at [468, 146] on input "Premium $32.75 - $87" at bounding box center [473, 144] width 13 height 11
checkbox input "true"
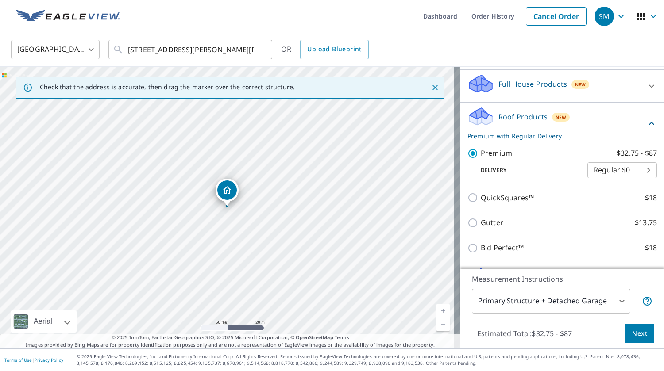
click at [614, 301] on body "SM SM Dashboard Order History Cancel Order SM United States US ​ 544 Taylor Dr …" at bounding box center [332, 185] width 664 height 371
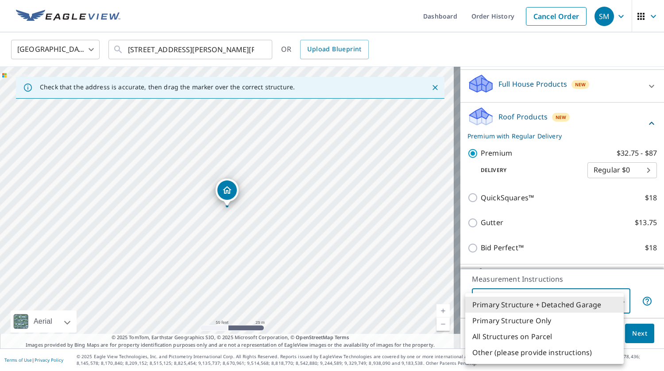
click at [579, 316] on li "Primary Structure Only" at bounding box center [544, 321] width 158 height 16
type input "2"
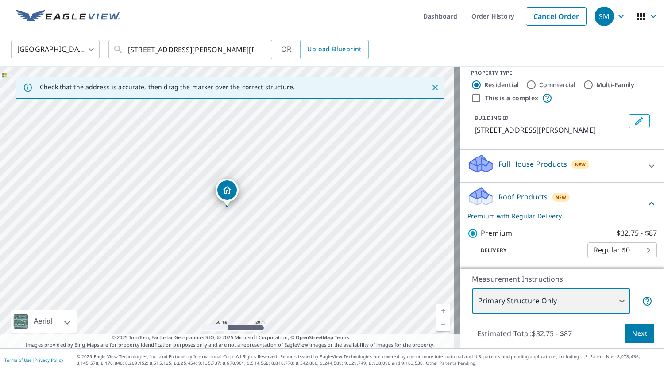
scroll to position [0, 0]
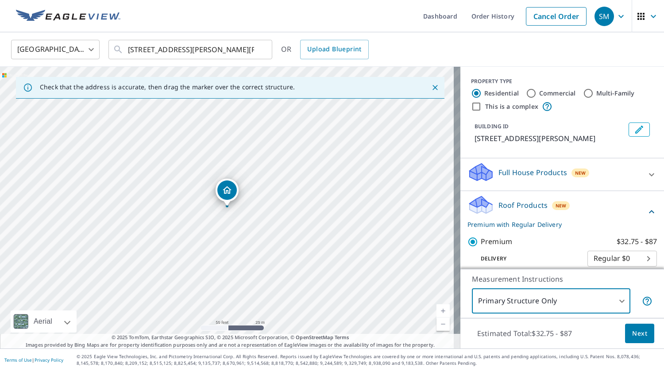
click at [649, 174] on icon at bounding box center [651, 174] width 5 height 3
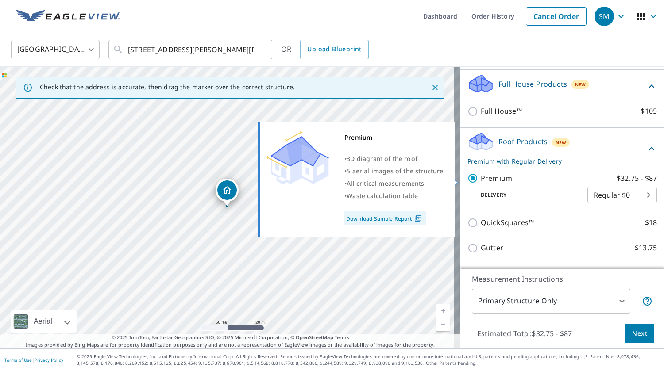
scroll to position [44, 0]
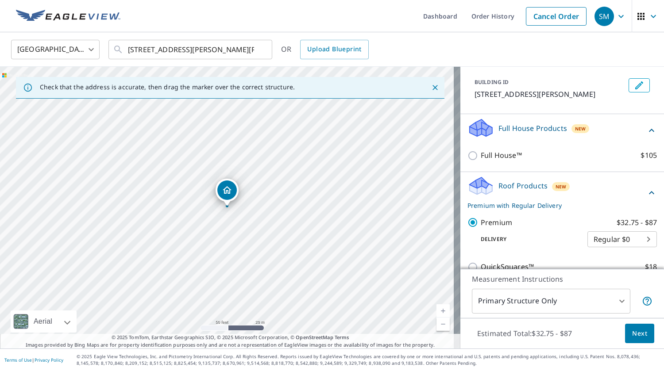
click at [646, 129] on icon at bounding box center [651, 130] width 11 height 11
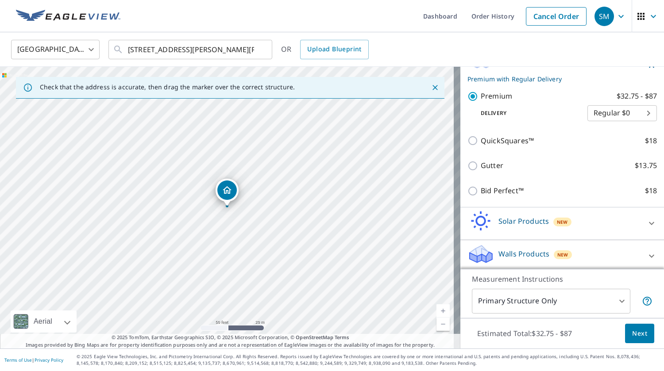
scroll to position [151, 0]
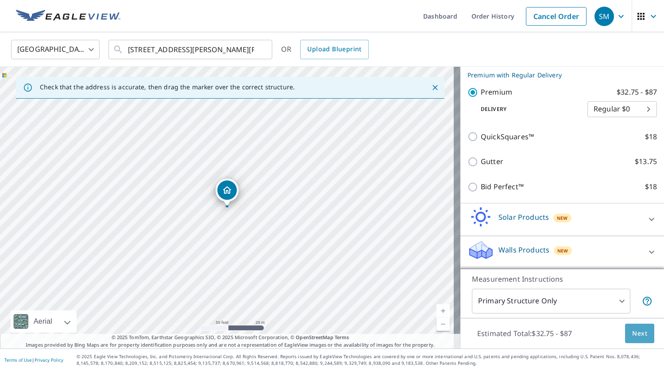
click at [634, 334] on span "Next" at bounding box center [639, 333] width 15 height 11
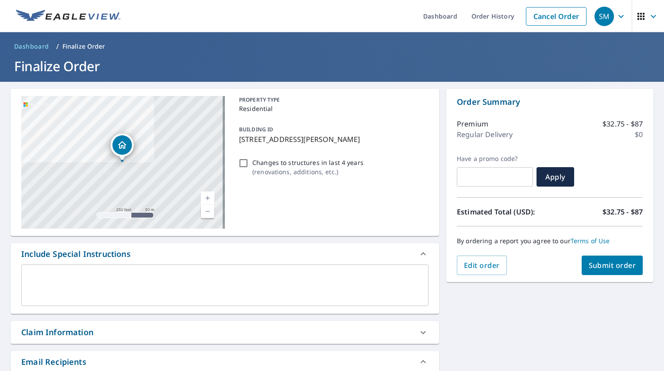
click at [602, 262] on span "Submit order" at bounding box center [612, 266] width 47 height 10
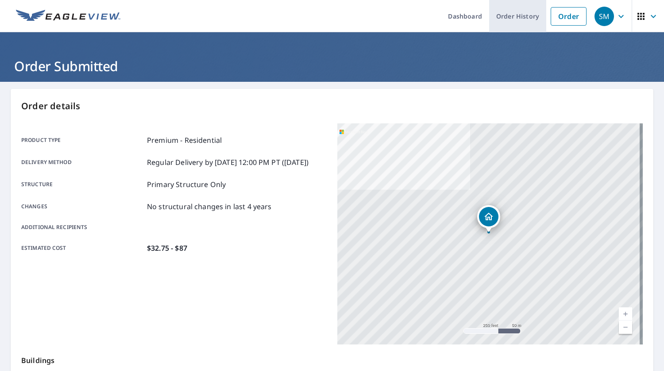
click at [511, 15] on link "Order History" at bounding box center [517, 16] width 57 height 32
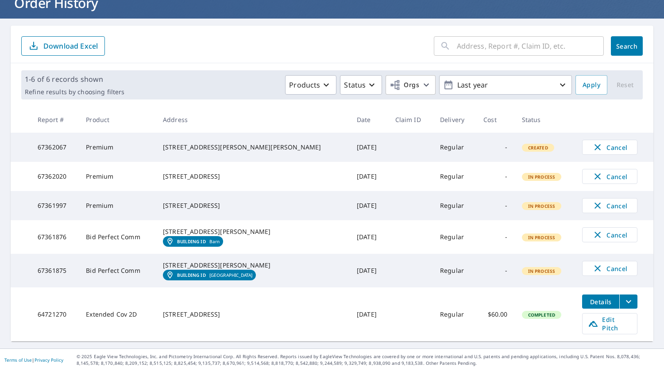
scroll to position [83, 0]
click at [626, 304] on icon "filesDropdownBtn-64721270" at bounding box center [628, 302] width 5 height 3
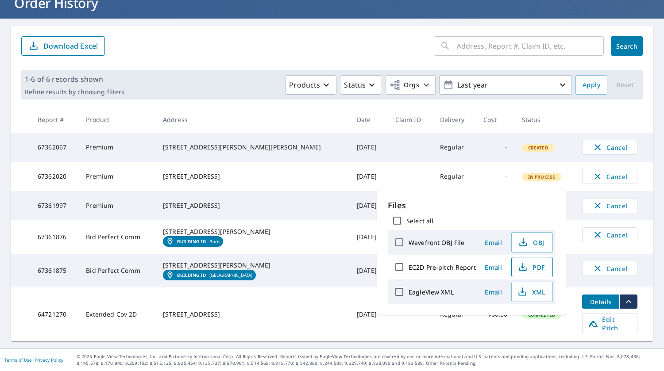
click at [536, 264] on span "PDF" at bounding box center [531, 267] width 28 height 11
click at [522, 241] on icon "button" at bounding box center [523, 241] width 4 height 6
click at [521, 293] on icon "button" at bounding box center [522, 291] width 4 height 6
click at [188, 26] on div "​ Search Download Excel" at bounding box center [332, 45] width 643 height 38
